Goal: Transaction & Acquisition: Purchase product/service

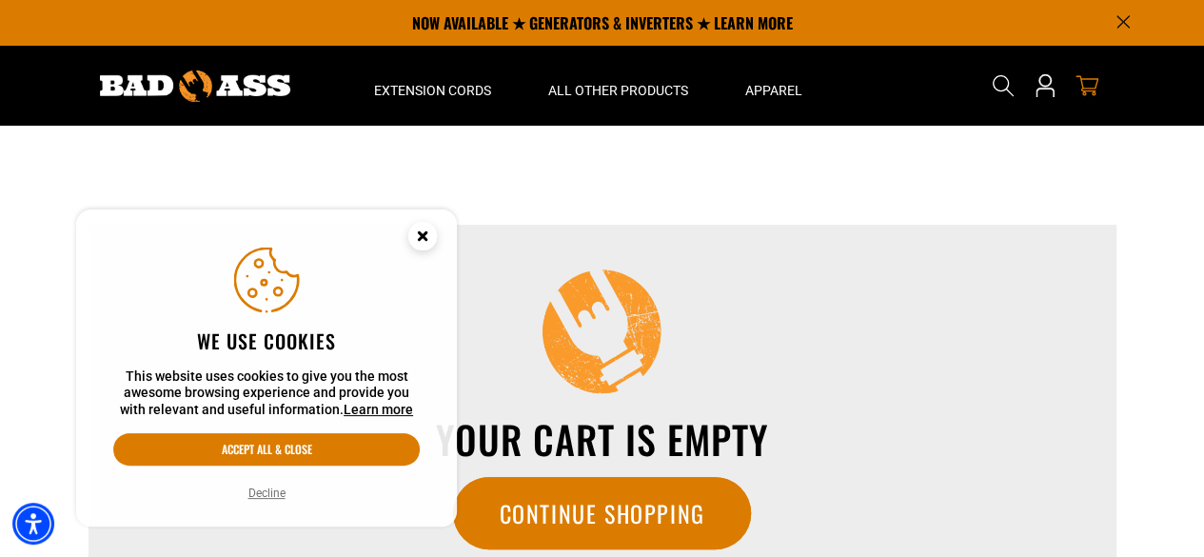
click at [426, 228] on circle "Cookie Consent" at bounding box center [422, 236] width 29 height 29
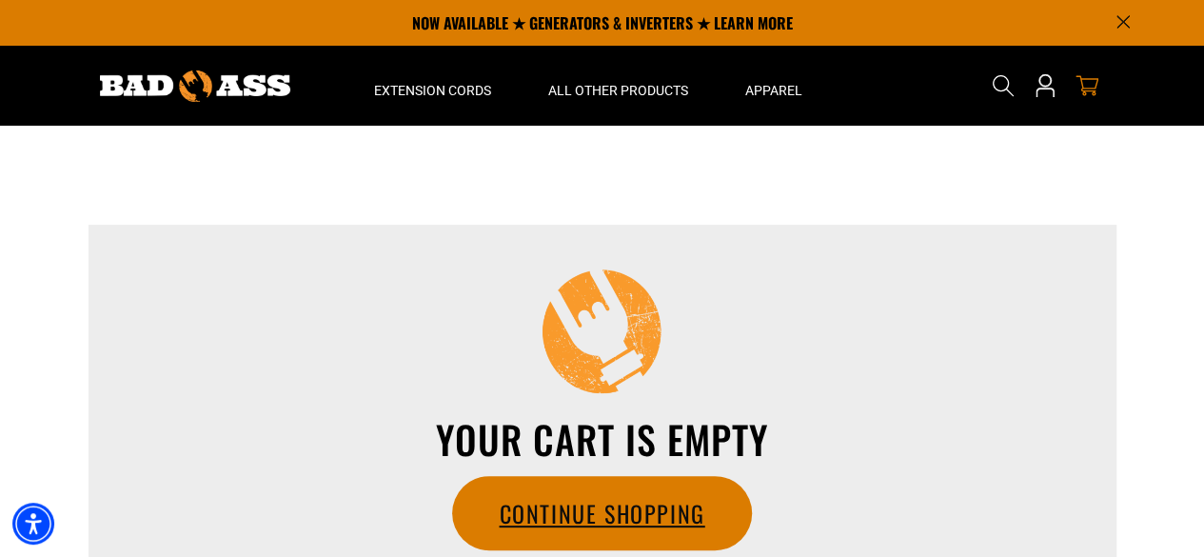
click at [669, 503] on link "Continue Shopping" at bounding box center [601, 513] width 297 height 72
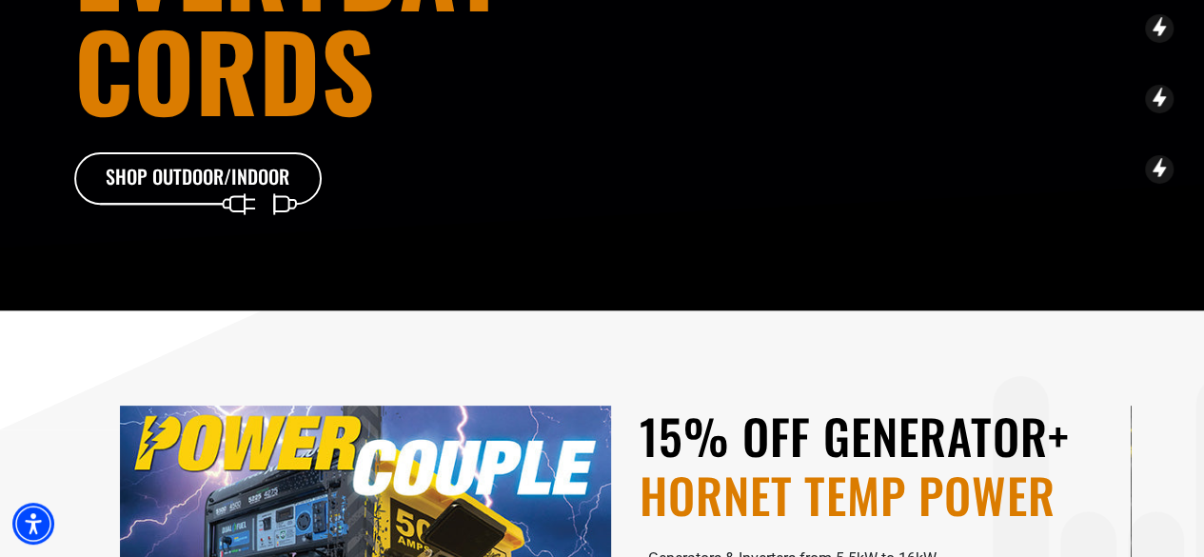
scroll to position [192, 0]
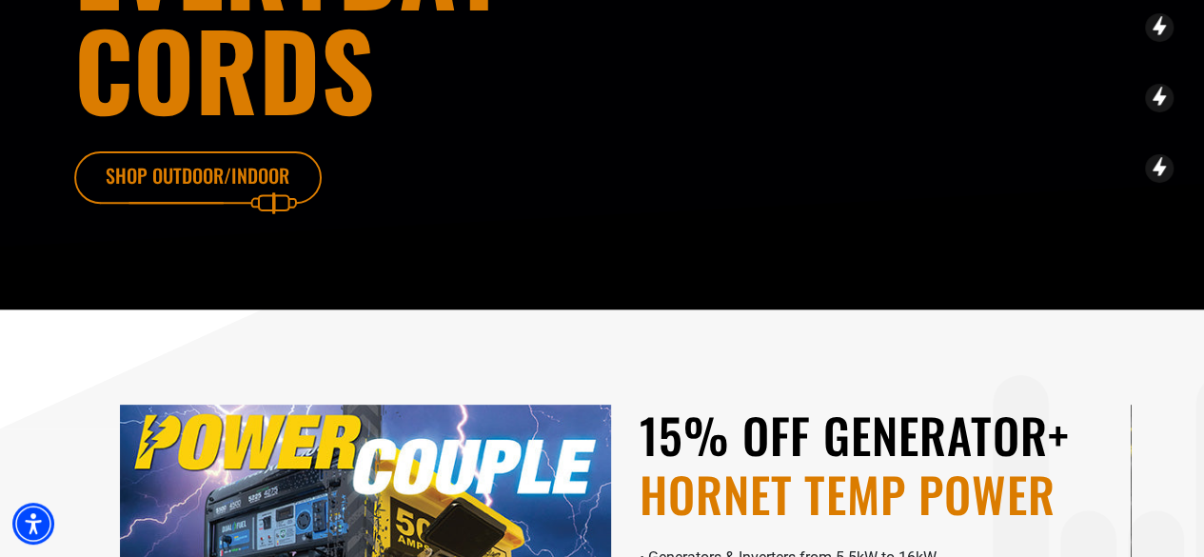
click at [249, 187] on icon at bounding box center [226, 182] width 247 height 62
